Goal: Task Accomplishment & Management: Complete application form

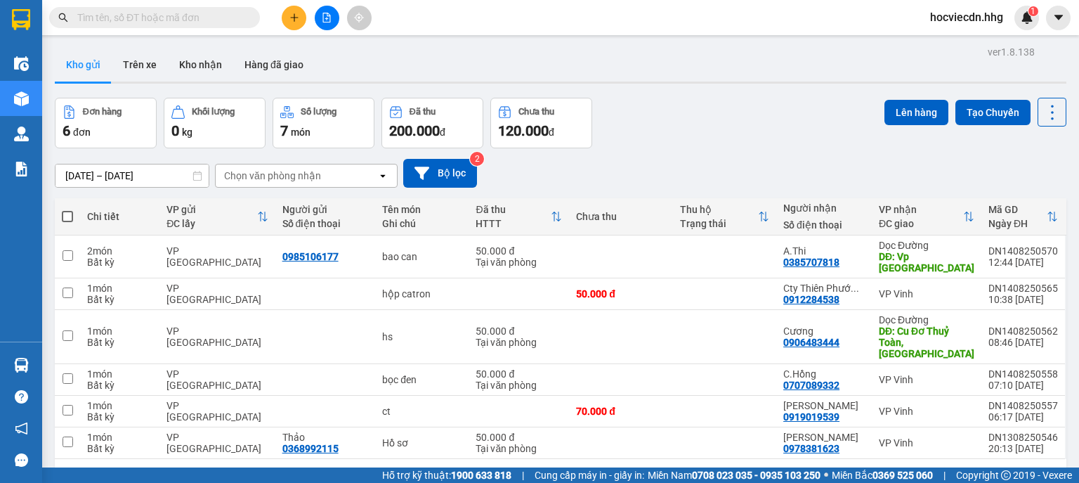
paste input "0946990777"
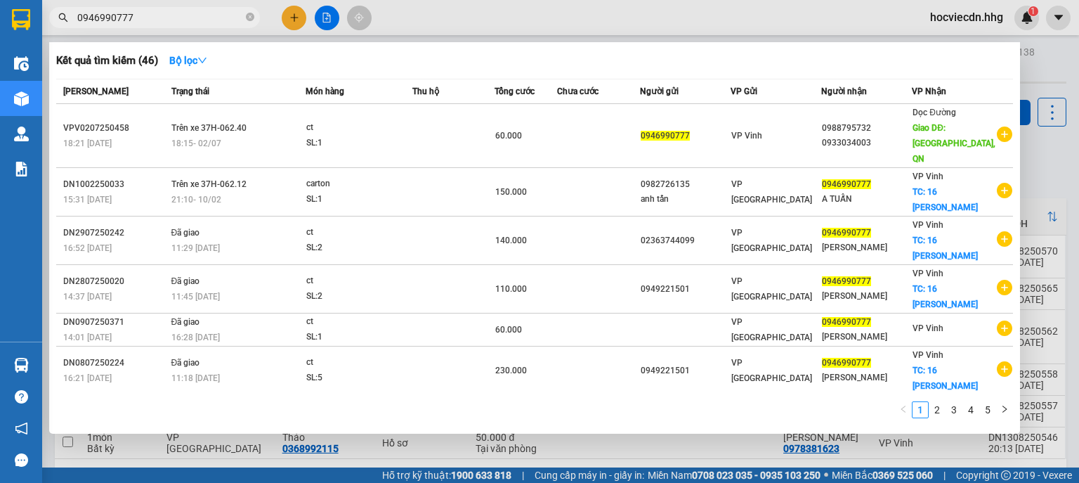
type input "0946990777"
click at [1049, 60] on div at bounding box center [539, 241] width 1079 height 483
drag, startPoint x: 140, startPoint y: 20, endPoint x: 78, endPoint y: 15, distance: 62.7
click at [83, 15] on input "0946990777" at bounding box center [160, 17] width 166 height 15
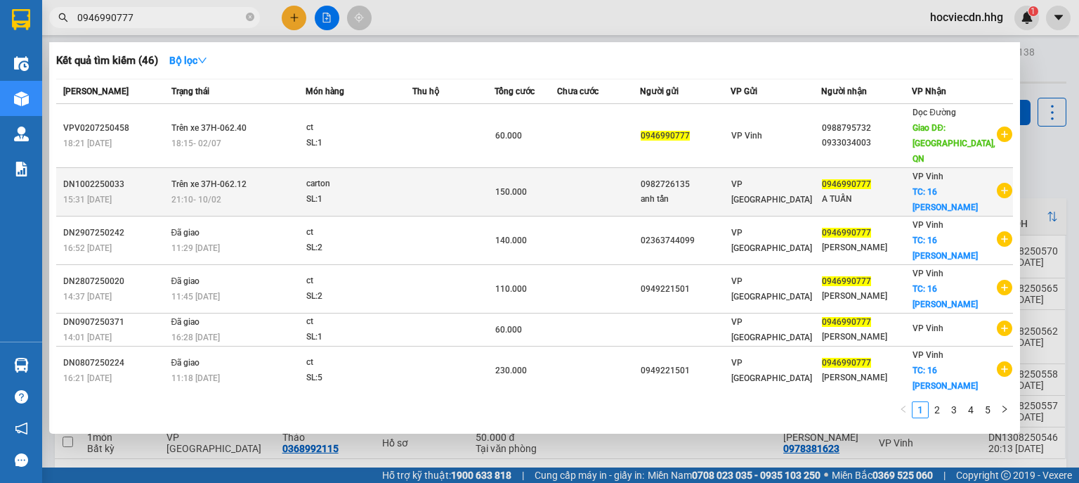
click at [743, 179] on span "VP [GEOGRAPHIC_DATA]" at bounding box center [771, 191] width 81 height 25
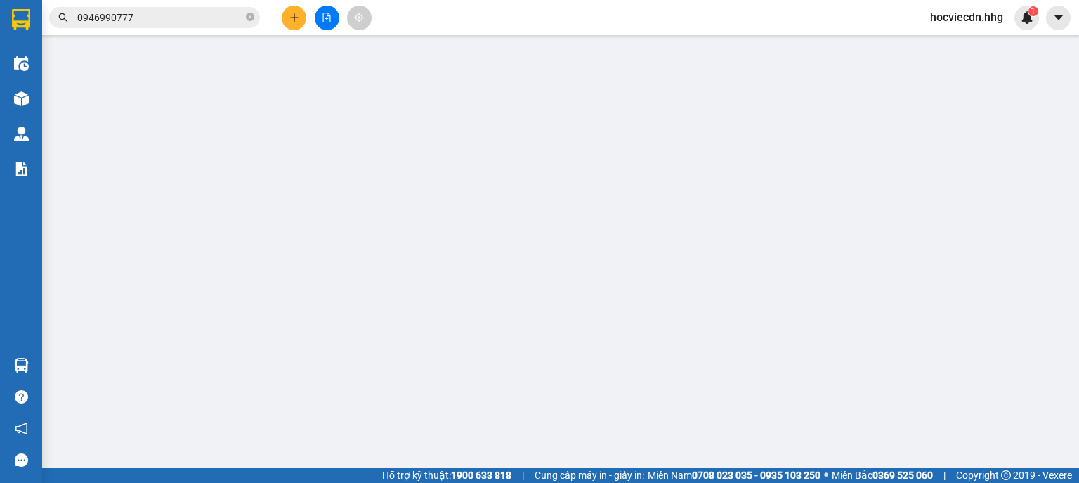
type input "0982726135"
type input "anh tấn"
type input "0946990777"
type input "A TUẤN"
checkbox input "true"
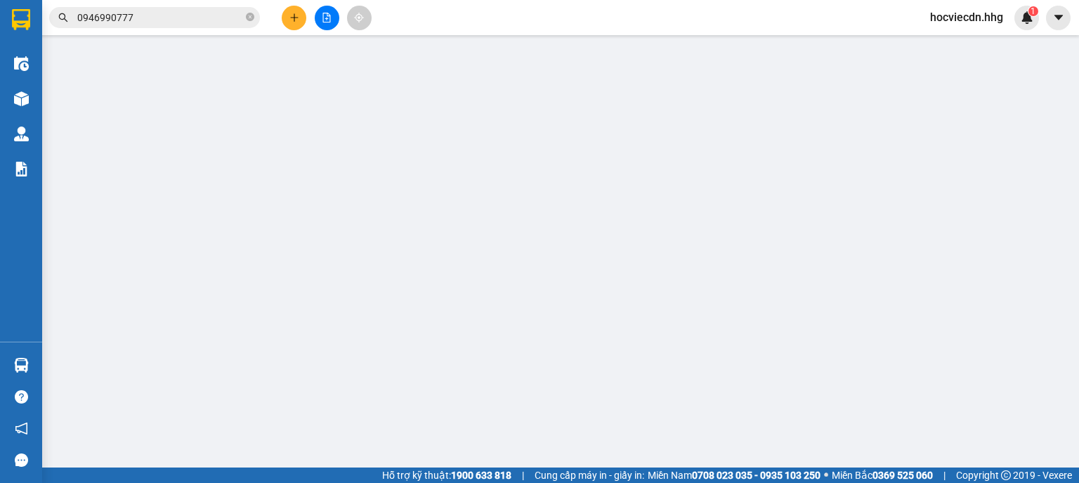
type input "16 [PERSON_NAME]"
type input "150.000"
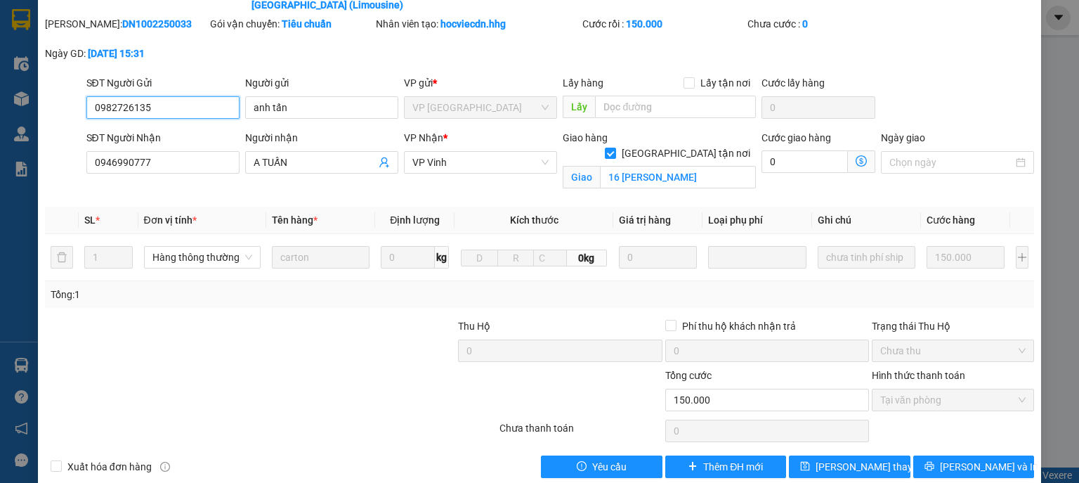
scroll to position [74, 0]
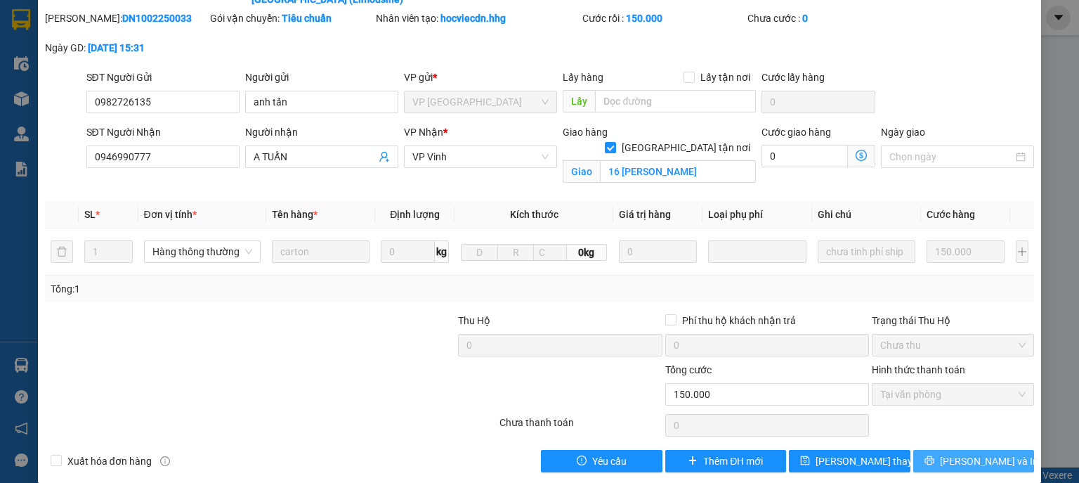
click at [961, 453] on span "[PERSON_NAME] và In" at bounding box center [989, 460] width 98 height 15
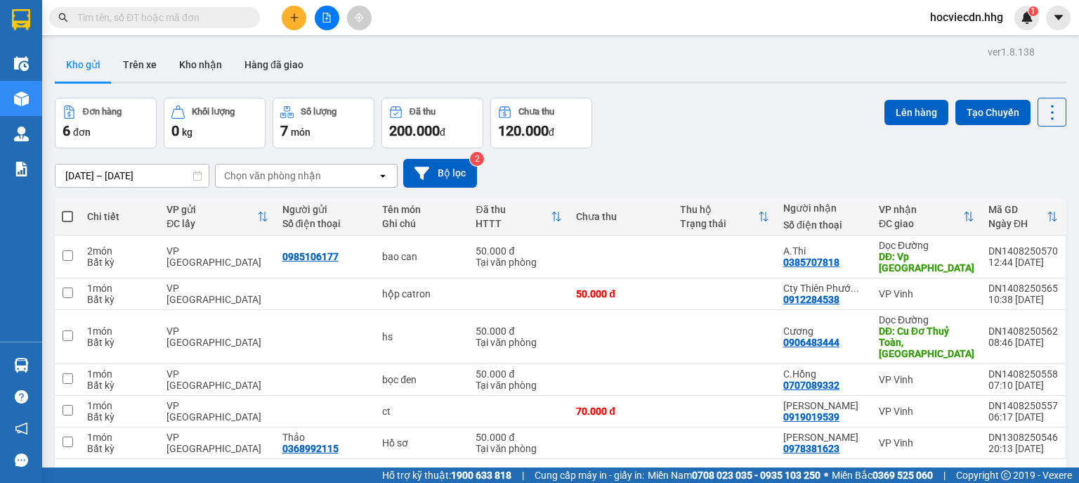
paste input "0946990777"
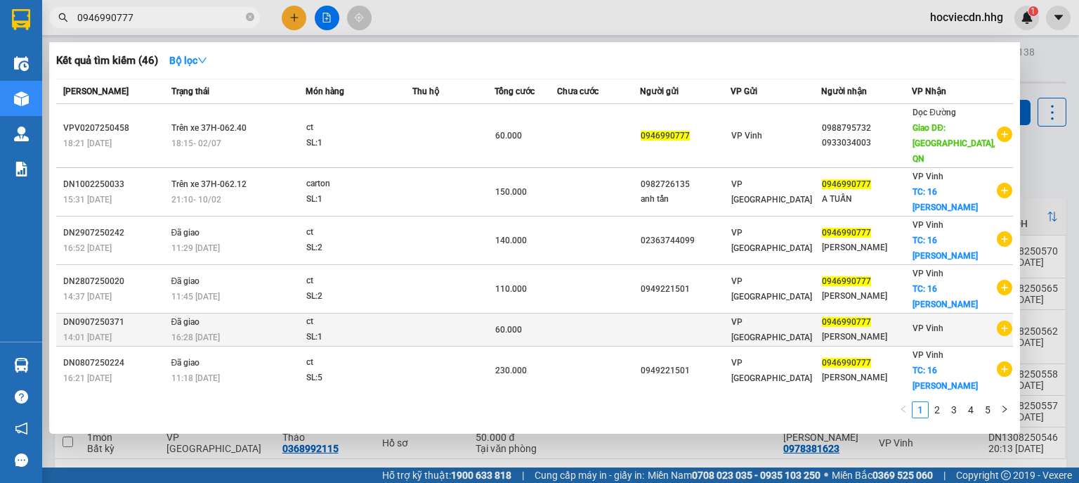
type input "0946990777"
drag, startPoint x: 652, startPoint y: 315, endPoint x: 941, endPoint y: 317, distance: 289.4
click at [941, 320] on div "VP Vinh" at bounding box center [927, 329] width 31 height 18
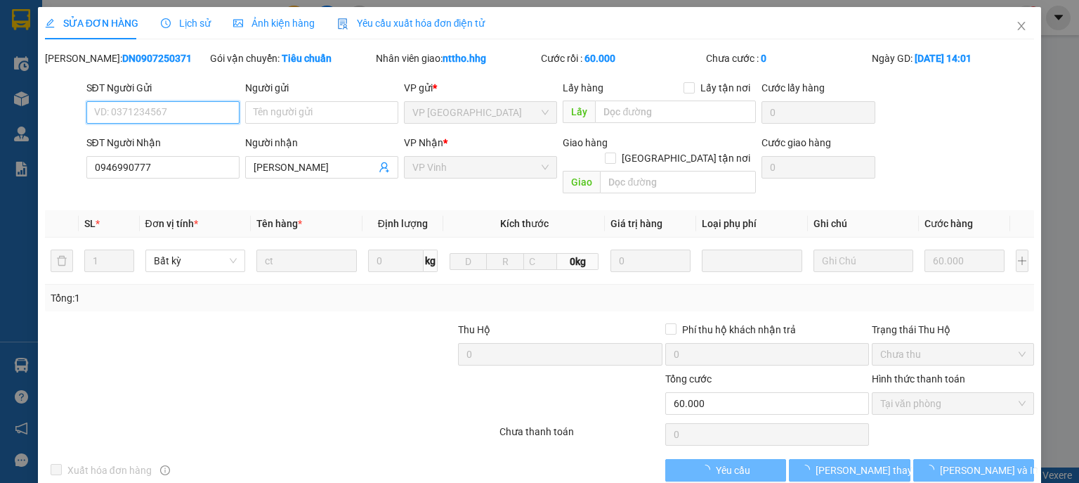
type input "0946990777"
type input "[PERSON_NAME]"
type input "60.000"
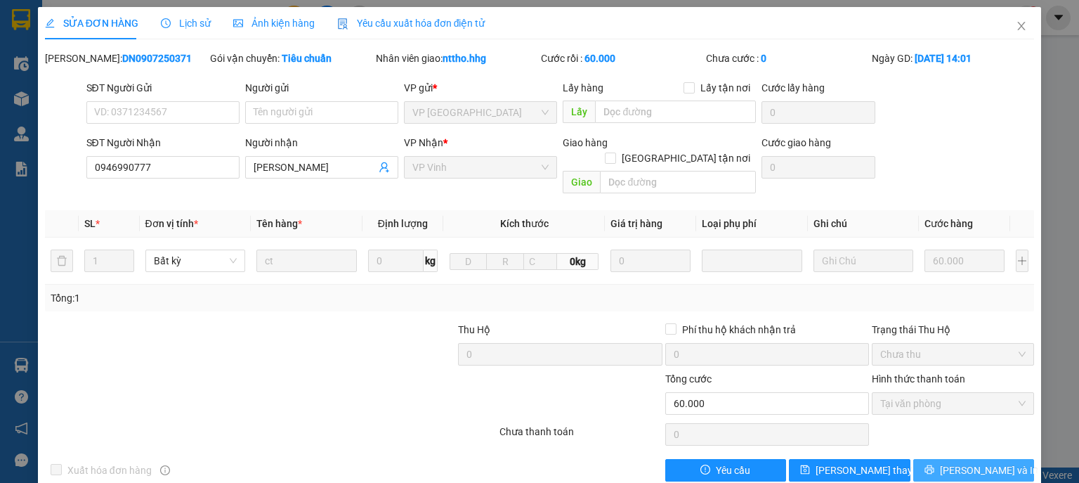
click at [934, 464] on icon "printer" at bounding box center [929, 469] width 10 height 10
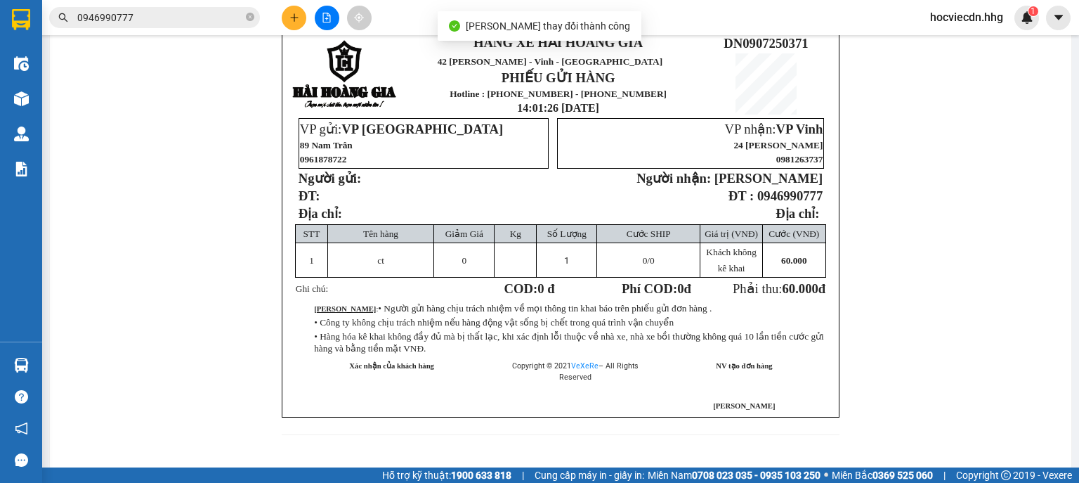
scroll to position [112, 0]
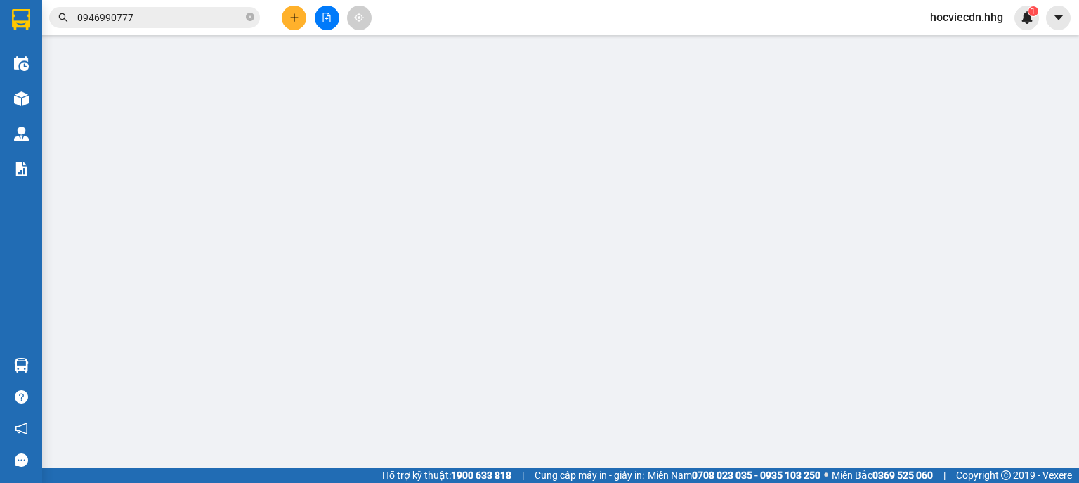
type input "0946990777"
type input "[PERSON_NAME]"
type input "60.000"
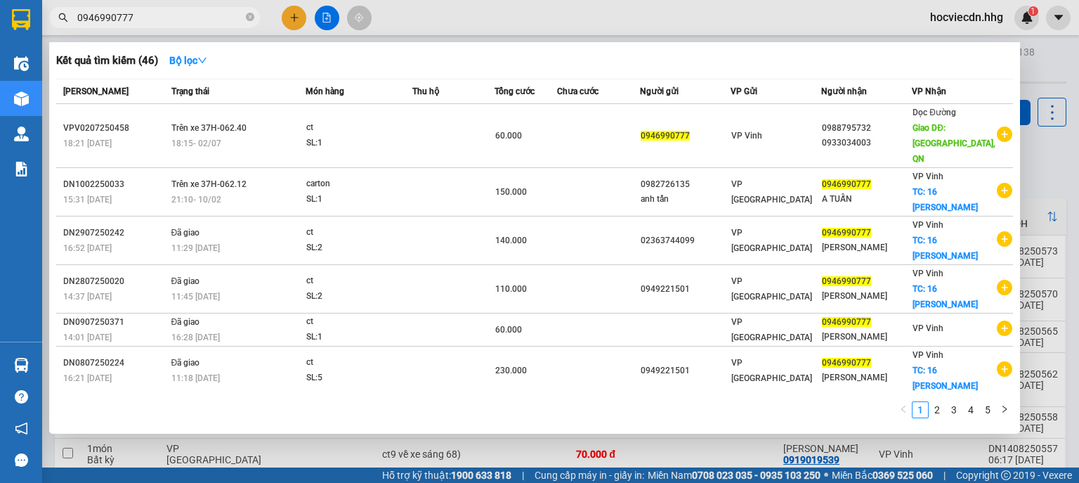
drag, startPoint x: 131, startPoint y: 19, endPoint x: 71, endPoint y: 15, distance: 59.8
click at [71, 15] on span "0946990777" at bounding box center [154, 17] width 211 height 21
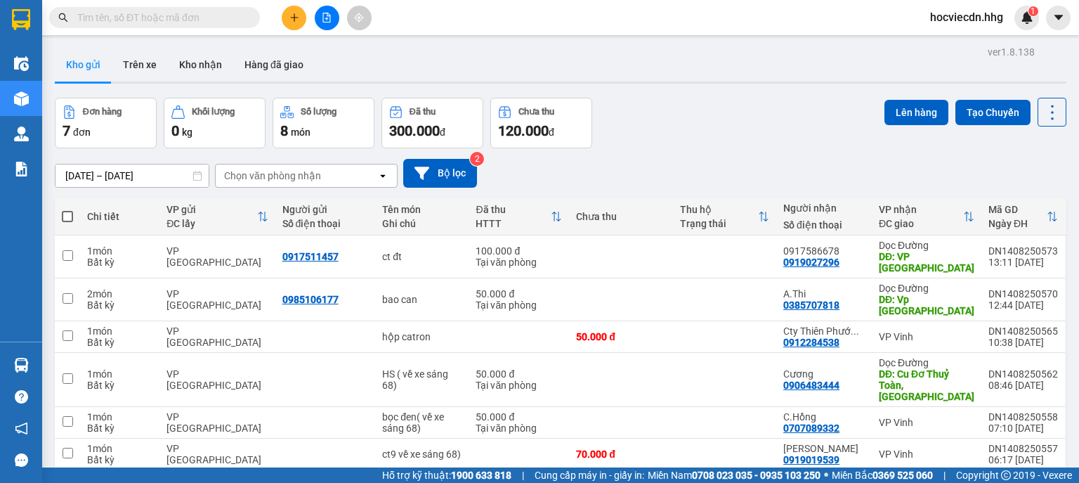
paste input "0944211290"
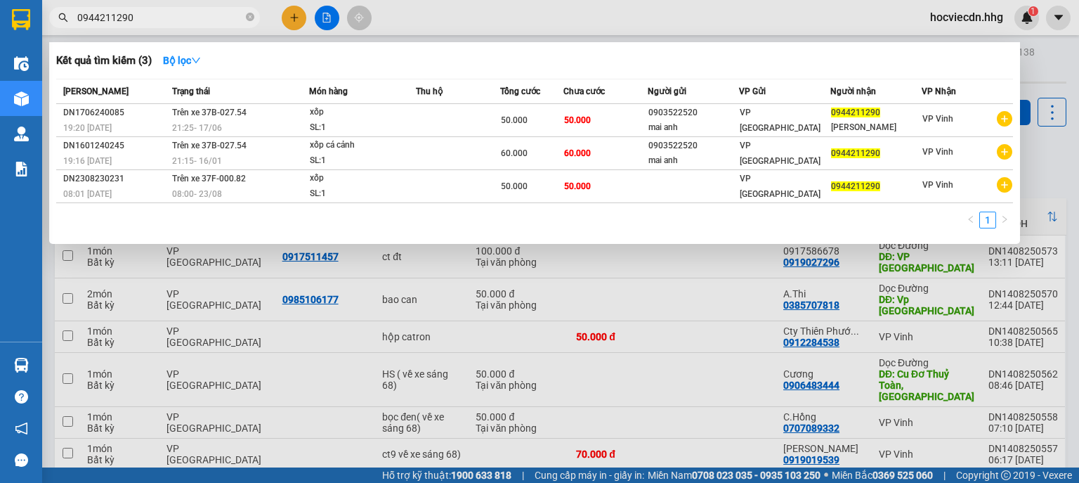
type input "0944211290"
click at [1035, 59] on div at bounding box center [539, 241] width 1079 height 483
